Goal: Task Accomplishment & Management: Use online tool/utility

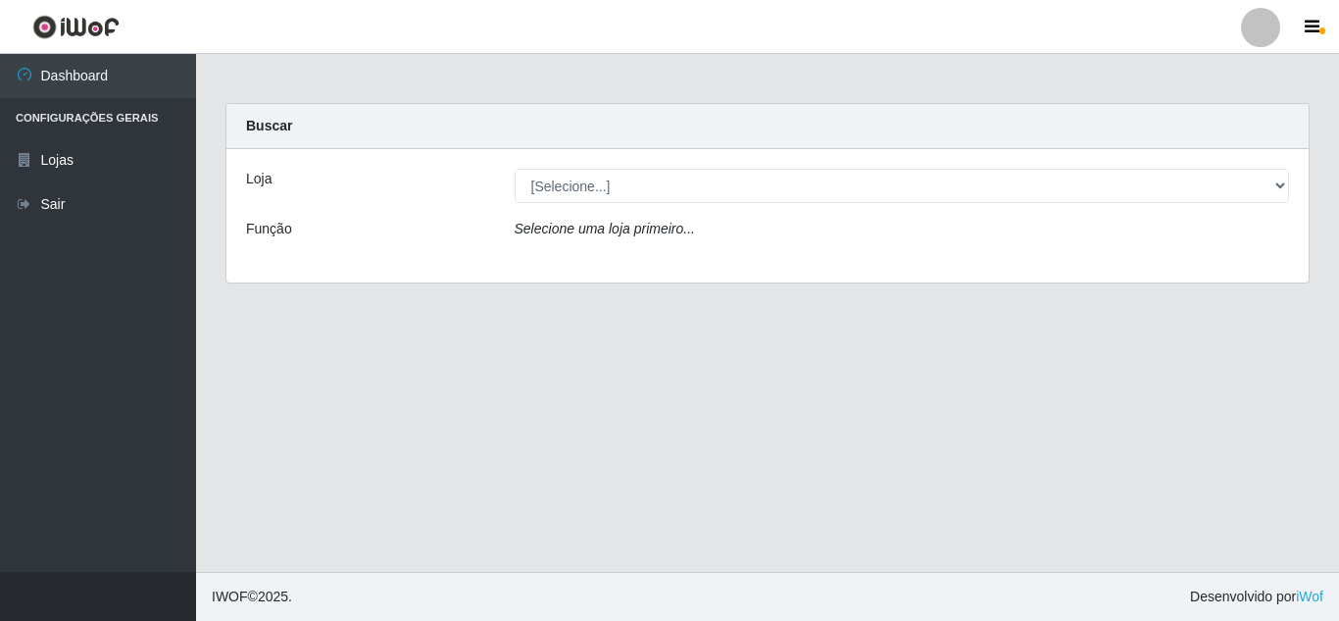
click at [874, 196] on select "[Selecione...] Queiroz [GEOGRAPHIC_DATA] - [GEOGRAPHIC_DATA]" at bounding box center [902, 186] width 775 height 34
select select "462"
click at [515, 169] on select "[Selecione...] Queiroz [GEOGRAPHIC_DATA] - [GEOGRAPHIC_DATA]" at bounding box center [902, 186] width 775 height 34
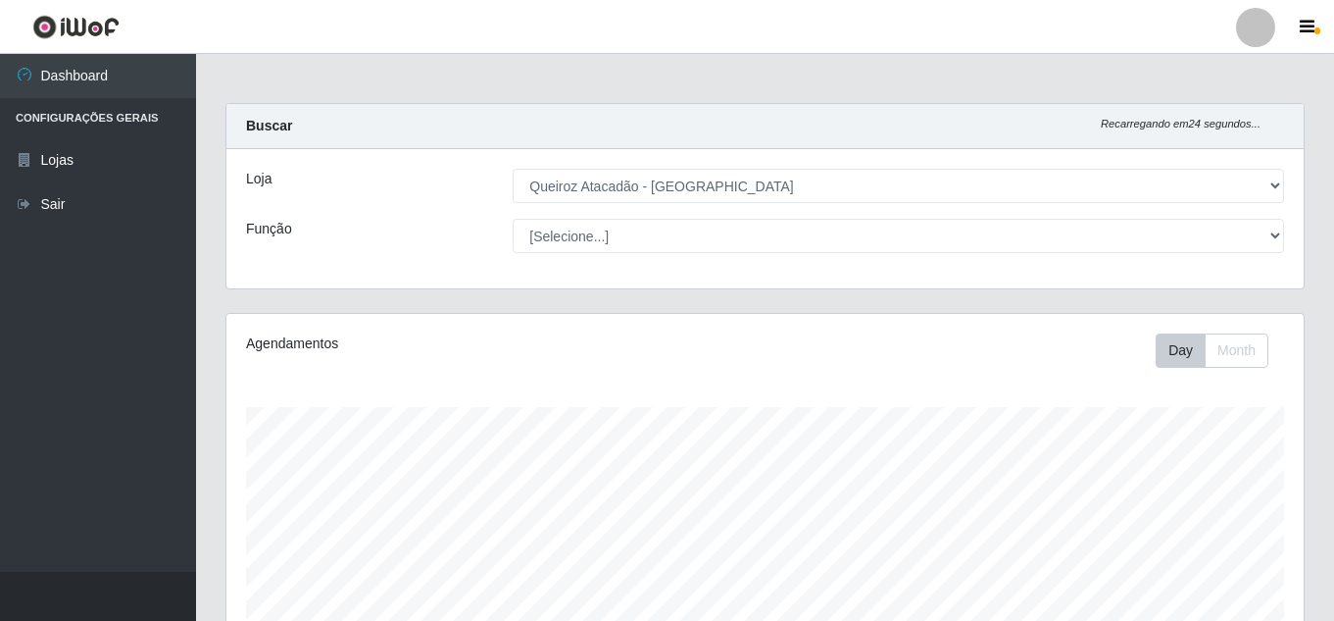
click at [766, 188] on select "[Selecione...] Queiroz [GEOGRAPHIC_DATA] - [GEOGRAPHIC_DATA]" at bounding box center [899, 186] width 772 height 34
click at [513, 169] on select "[Selecione...] Queiroz [GEOGRAPHIC_DATA] - [GEOGRAPHIC_DATA]" at bounding box center [899, 186] width 772 height 34
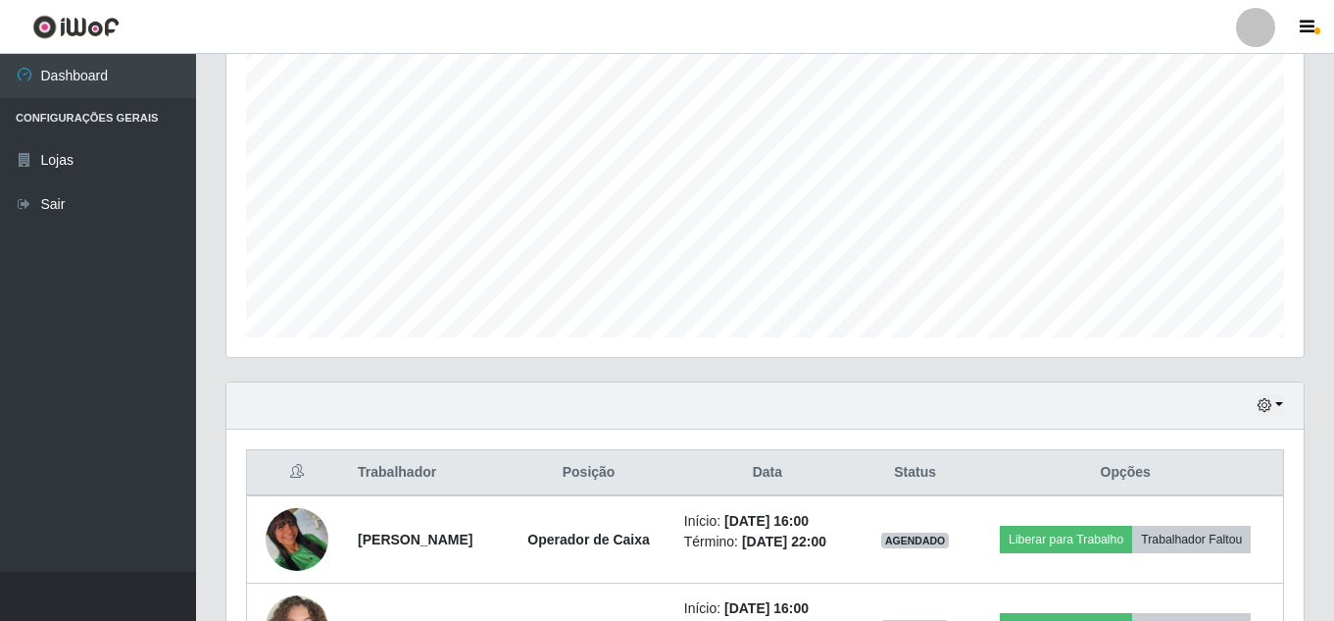
scroll to position [507, 0]
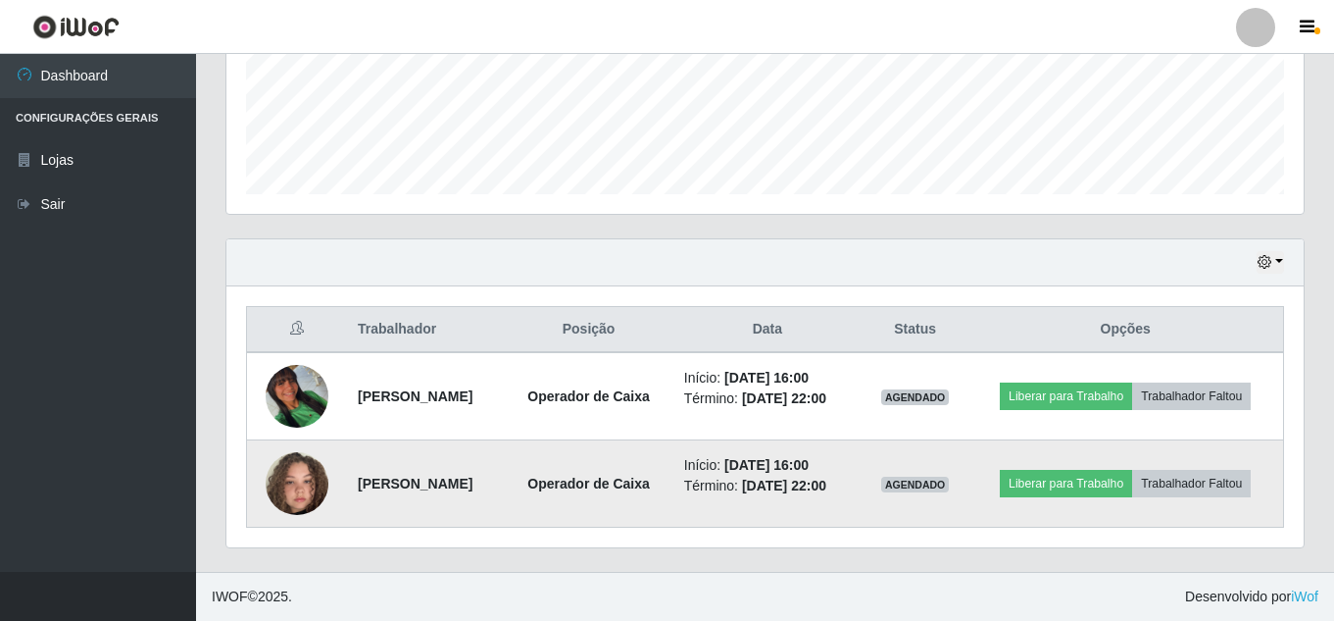
click at [283, 489] on img at bounding box center [297, 483] width 63 height 112
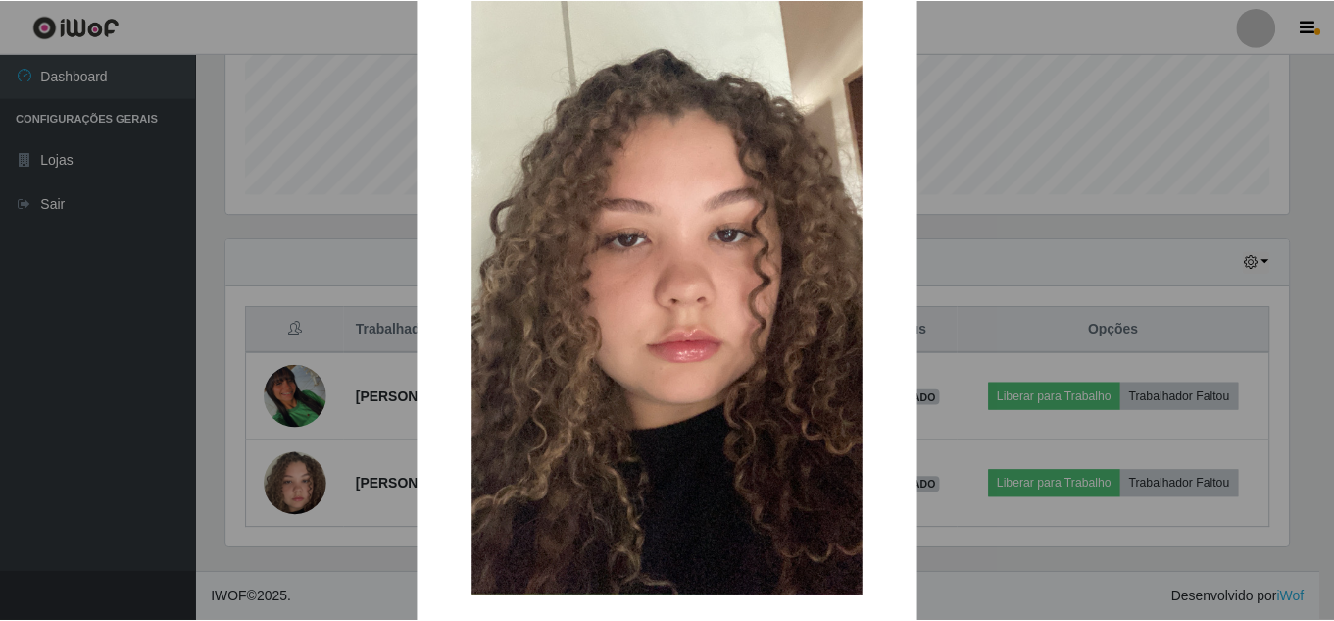
scroll to position [248, 0]
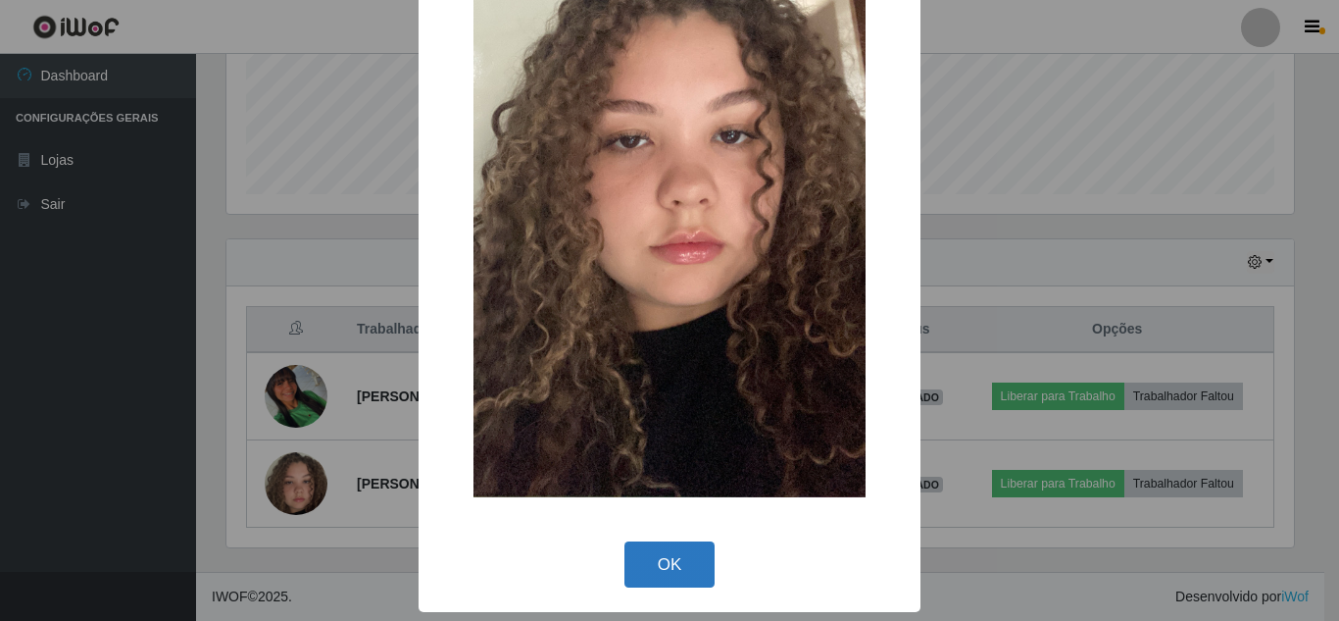
click at [662, 576] on button "OK" at bounding box center [670, 564] width 91 height 46
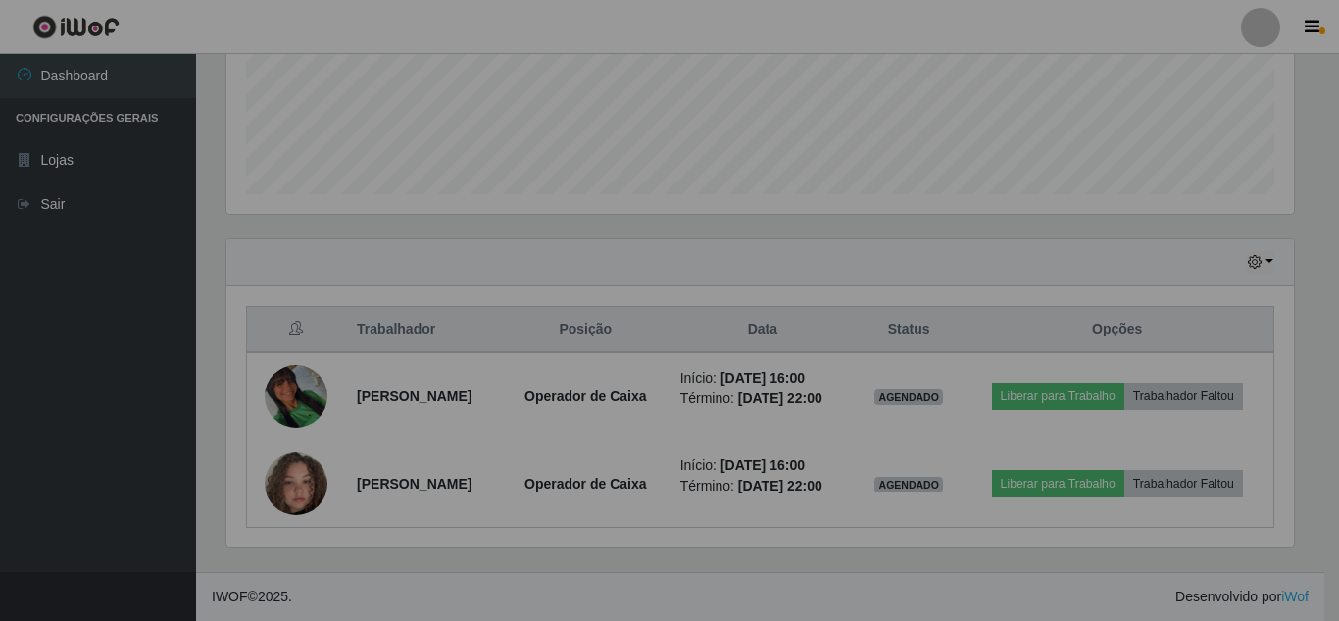
scroll to position [407, 1077]
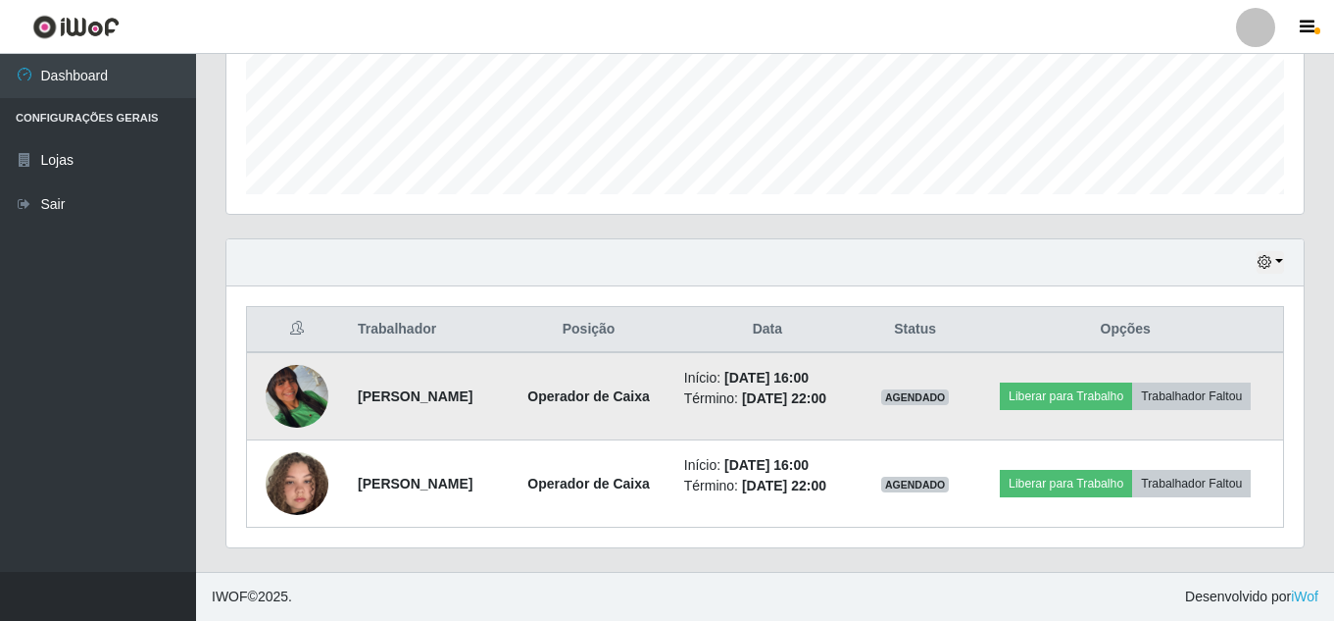
click at [280, 408] on img at bounding box center [297, 396] width 63 height 63
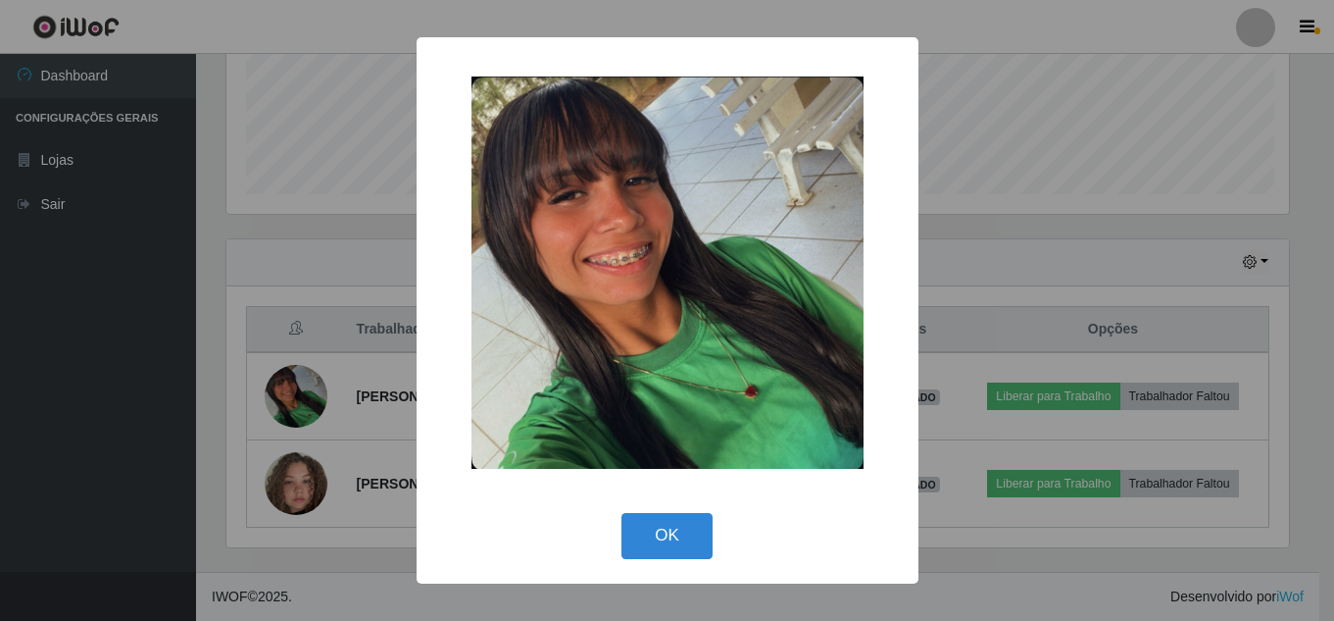
scroll to position [407, 1068]
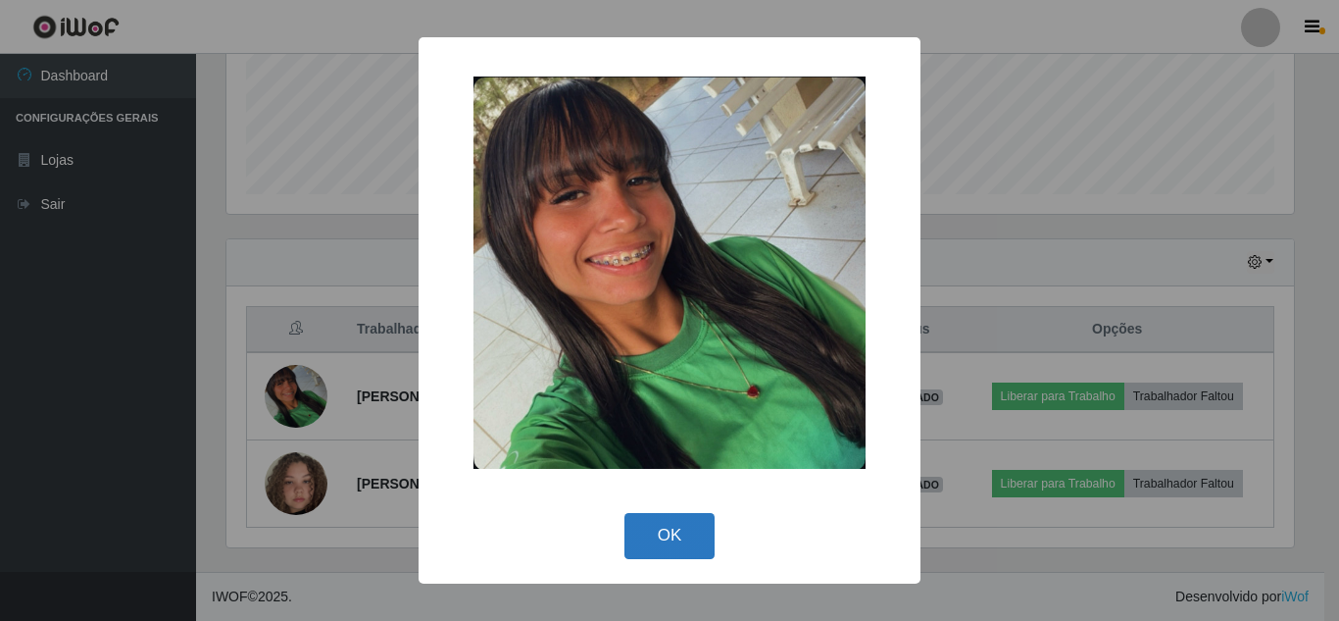
click at [711, 526] on button "OK" at bounding box center [670, 536] width 91 height 46
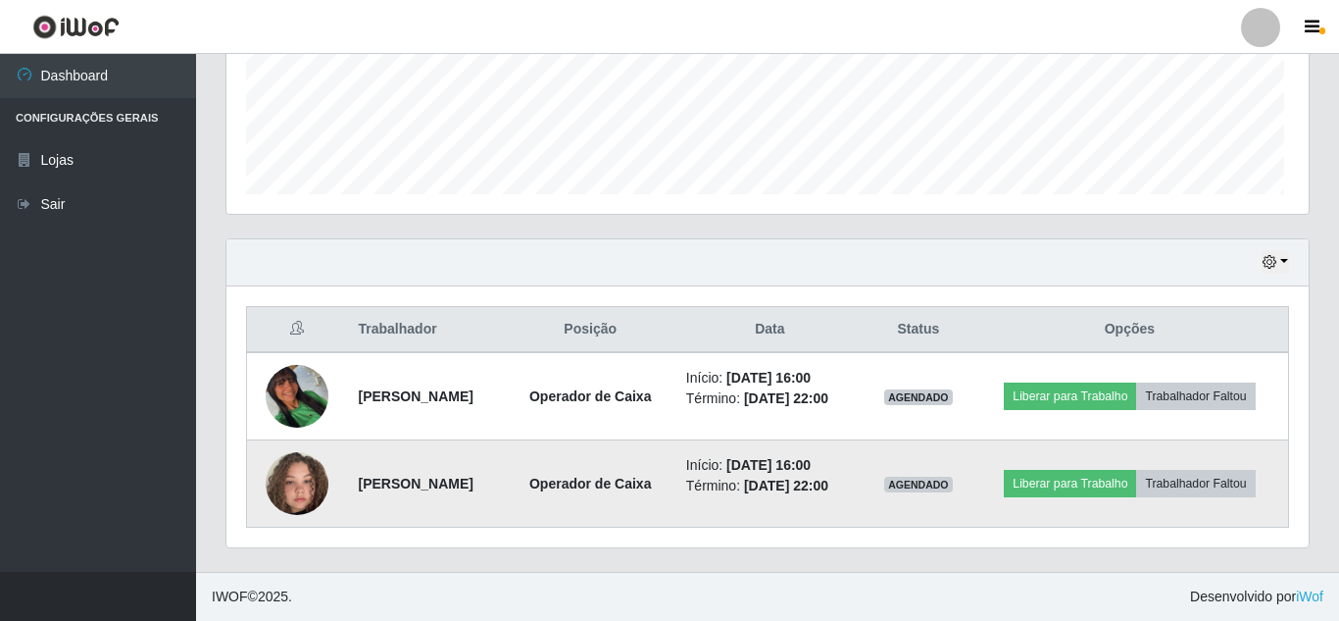
scroll to position [407, 1077]
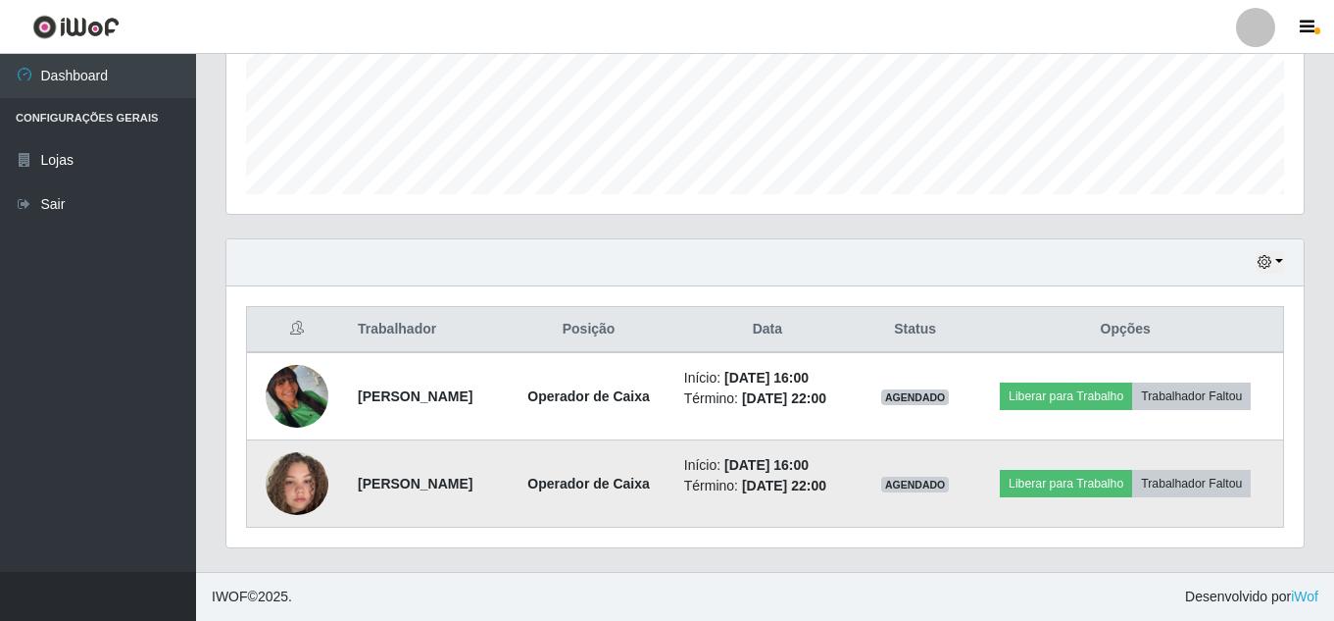
click at [294, 489] on img at bounding box center [297, 483] width 63 height 112
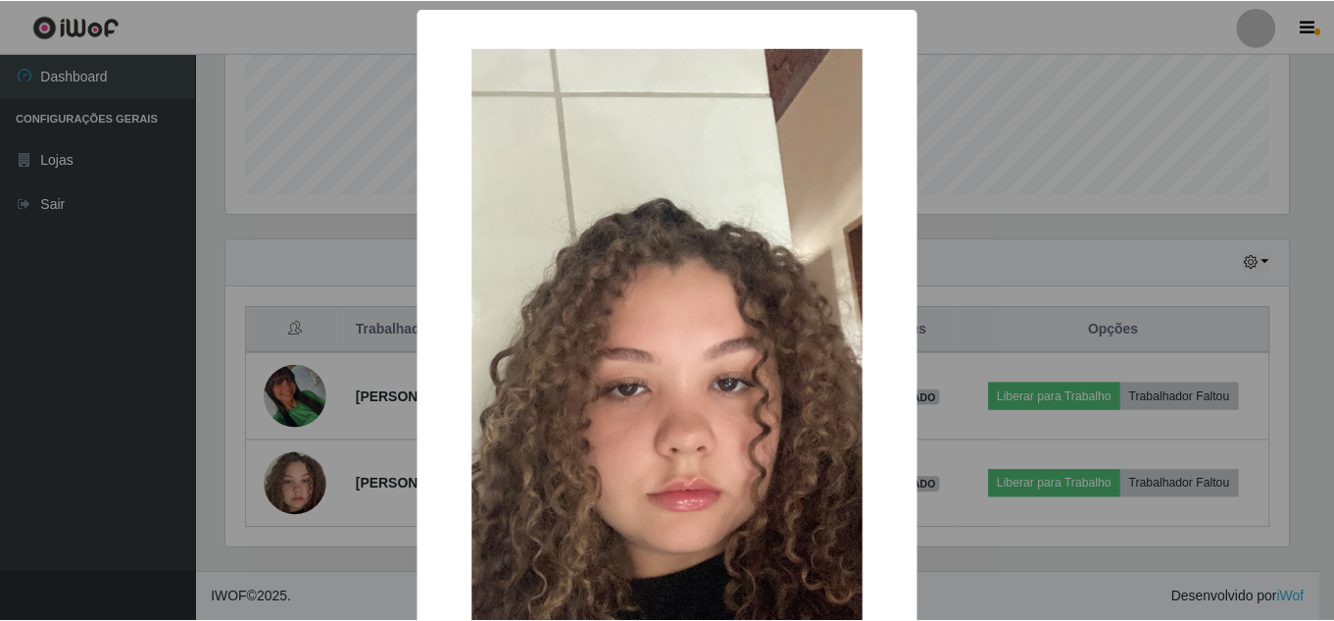
scroll to position [248, 0]
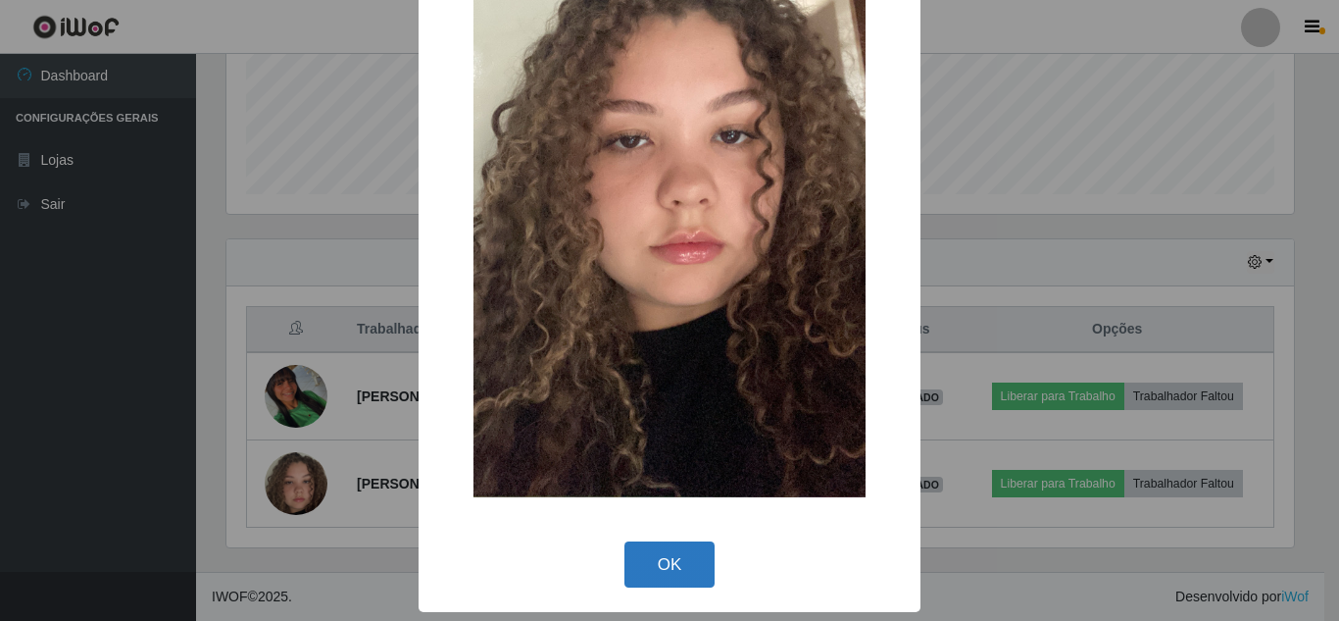
click at [679, 565] on button "OK" at bounding box center [670, 564] width 91 height 46
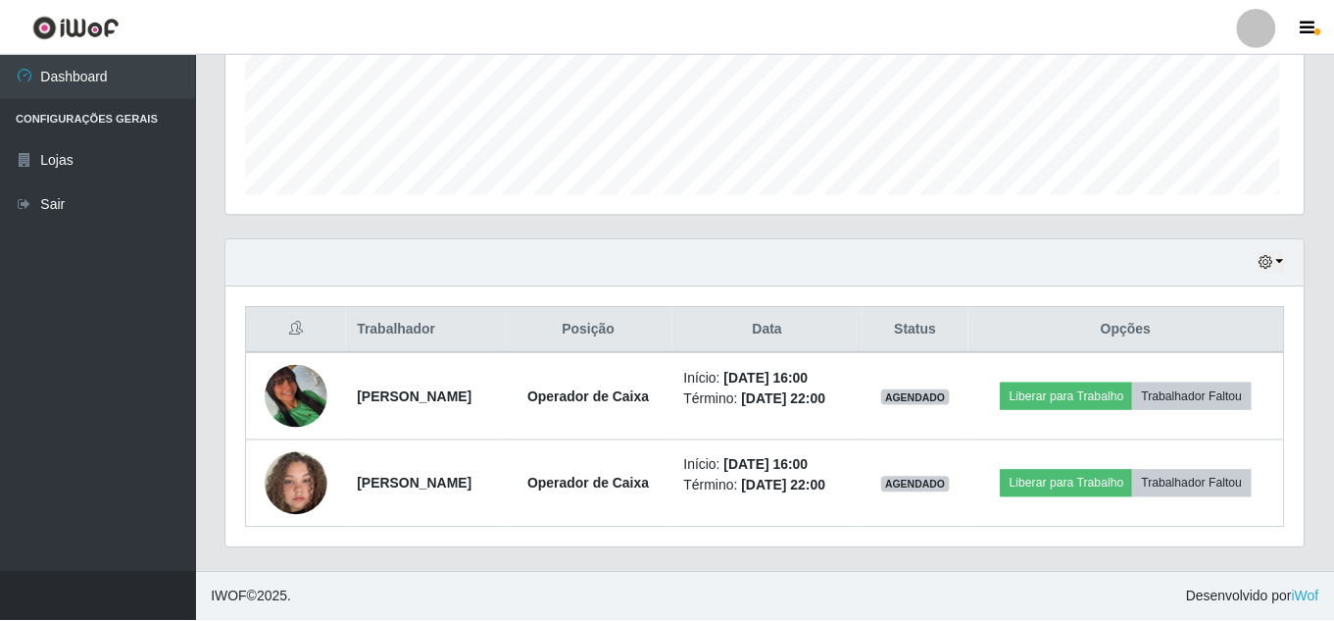
scroll to position [407, 1077]
